Goal: Find contact information: Find contact information

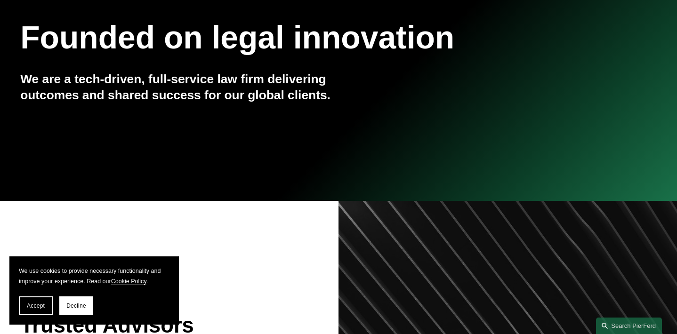
scroll to position [131, 0]
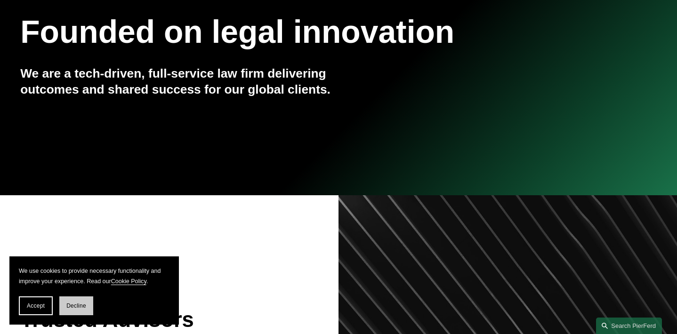
click at [84, 303] on span "Decline" at bounding box center [76, 306] width 20 height 7
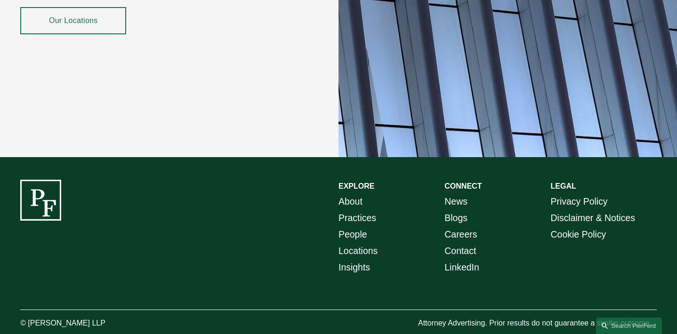
scroll to position [1695, 0]
click at [352, 243] on link "Locations" at bounding box center [357, 251] width 39 height 16
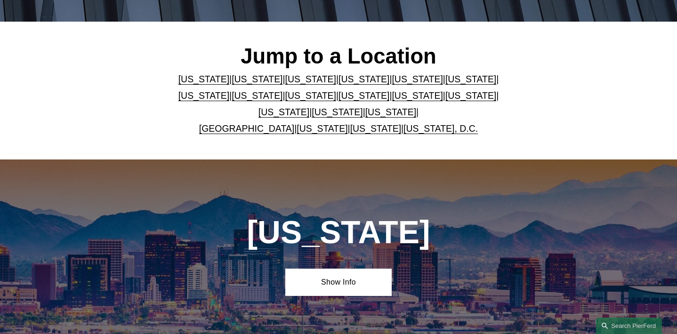
scroll to position [242, 0]
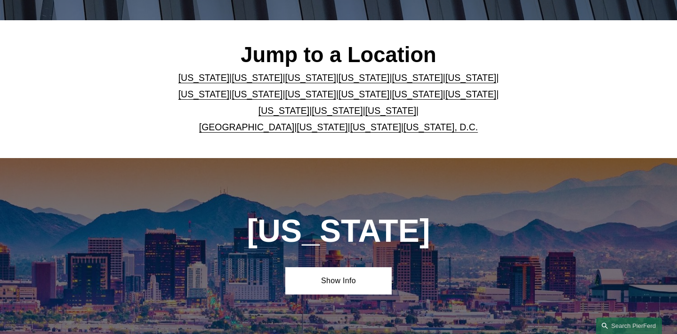
click at [252, 78] on link "[US_STATE]" at bounding box center [257, 78] width 51 height 10
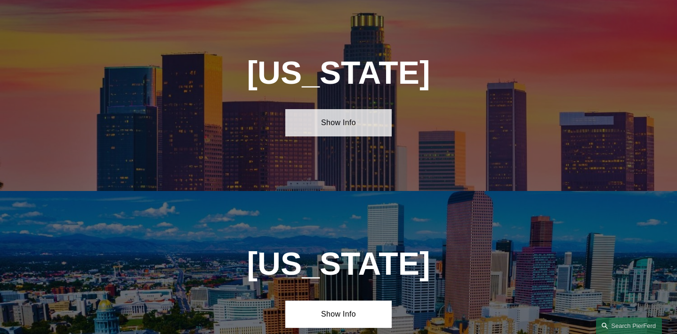
click at [350, 124] on link "Show Info" at bounding box center [338, 122] width 106 height 27
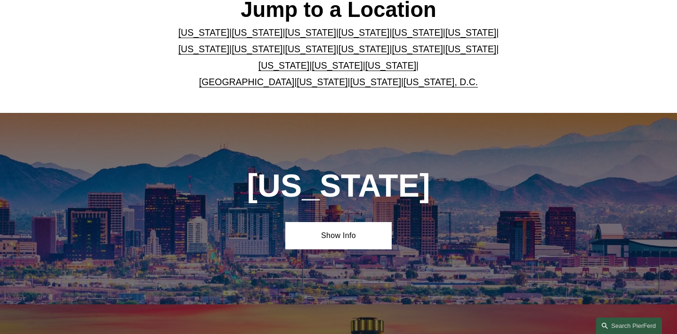
scroll to position [304, 0]
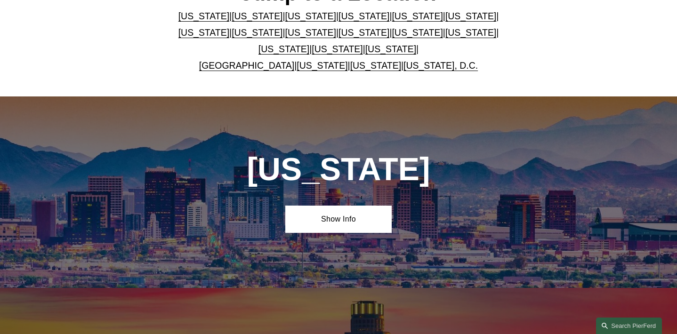
click at [242, 16] on link "California" at bounding box center [257, 16] width 51 height 10
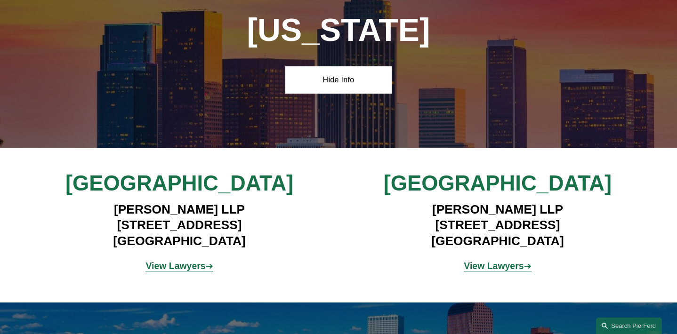
scroll to position [661, 0]
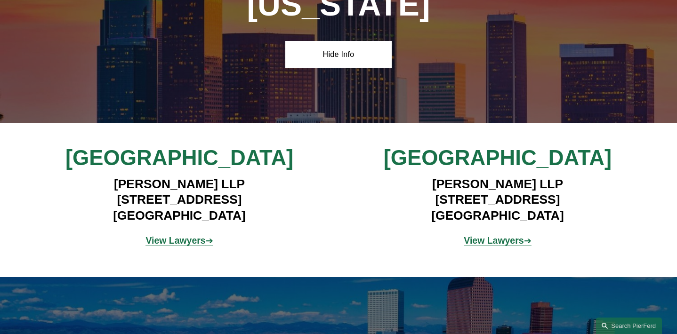
click at [195, 242] on strong "View Lawyers" at bounding box center [175, 240] width 60 height 10
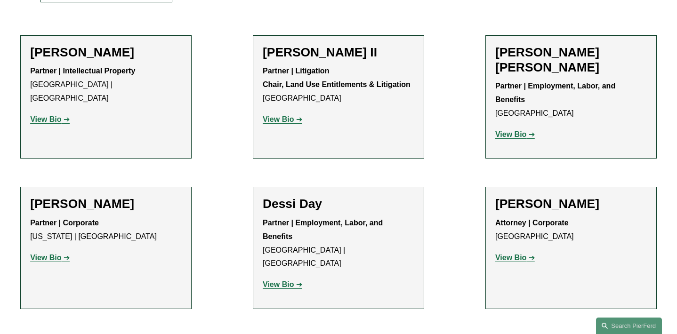
scroll to position [290, 0]
